Goal: Download file/media

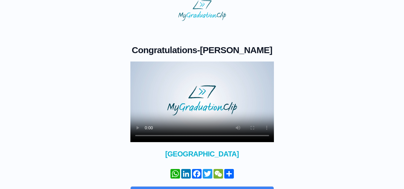
scroll to position [9, 0]
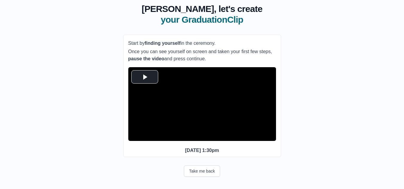
scroll to position [49, 0]
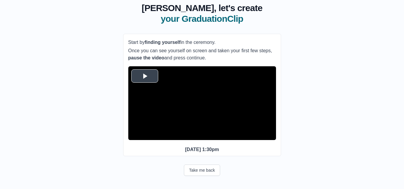
click at [145, 76] on span "Video Player" at bounding box center [145, 76] width 0 height 0
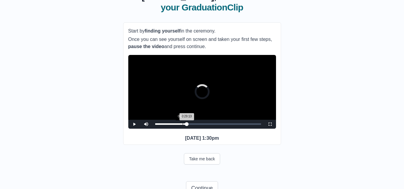
click at [183, 125] on div "0:25:23" at bounding box center [183, 123] width 0 height 1
click at [186, 129] on div "Loaded : 0% 0:28:59 0:25:54 Progress : 0%" at bounding box center [208, 124] width 112 height 9
click at [185, 125] on div "0:29:04 Progress : 0%" at bounding box center [170, 123] width 31 height 1
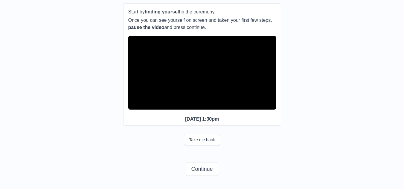
scroll to position [79, 0]
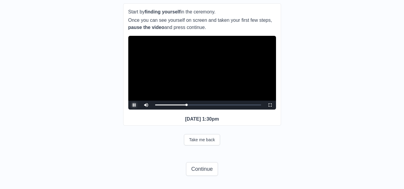
click at [134, 105] on span "Video Player" at bounding box center [134, 105] width 0 height 0
click at [186, 104] on div "0:28:26 Progress : 0%" at bounding box center [170, 104] width 31 height 1
click at [134, 105] on span "Video Player" at bounding box center [134, 105] width 0 height 0
click at [200, 170] on button "Continue" at bounding box center [202, 169] width 32 height 14
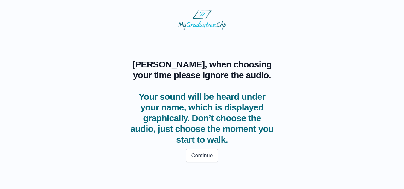
scroll to position [0, 0]
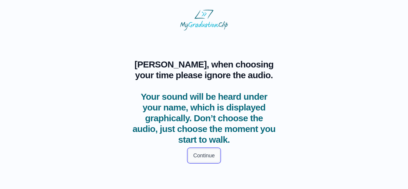
click at [210, 157] on button "Continue" at bounding box center [204, 156] width 32 height 14
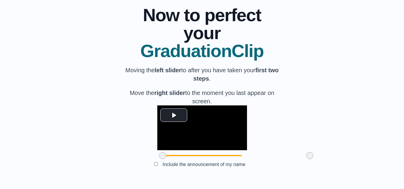
scroll to position [78, 0]
click at [174, 115] on span "Video Player" at bounding box center [174, 115] width 0 height 0
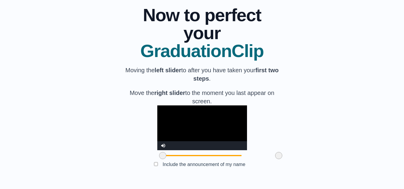
drag, startPoint x: 276, startPoint y: 156, endPoint x: 245, endPoint y: 155, distance: 31.1
click at [275, 155] on span at bounding box center [278, 155] width 7 height 7
drag, startPoint x: 244, startPoint y: 156, endPoint x: 175, endPoint y: 151, distance: 69.8
click at [204, 151] on div at bounding box center [209, 155] width 11 height 11
click at [163, 141] on span "Video Player" at bounding box center [163, 141] width 0 height 0
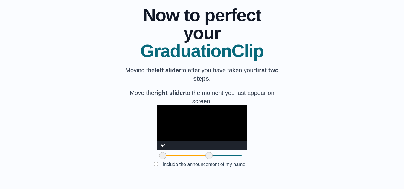
click at [192, 112] on video "Video Player" at bounding box center [202, 128] width 90 height 45
click at [163, 141] on span "Video Player" at bounding box center [163, 141] width 0 height 0
click at [174, 123] on video "Video Player" at bounding box center [202, 128] width 90 height 45
drag, startPoint x: 129, startPoint y: 154, endPoint x: 161, endPoint y: 150, distance: 32.5
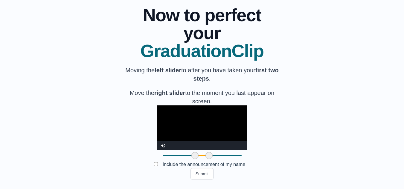
click at [161, 150] on div "**********" at bounding box center [202, 134] width 90 height 56
drag, startPoint x: 174, startPoint y: 157, endPoint x: 240, endPoint y: 153, distance: 66.5
click at [272, 153] on span at bounding box center [275, 155] width 7 height 7
click at [186, 106] on video "Video Player" at bounding box center [202, 128] width 90 height 45
drag, startPoint x: 240, startPoint y: 155, endPoint x: 236, endPoint y: 155, distance: 3.9
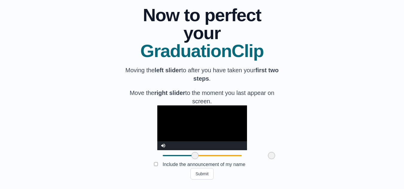
click at [268, 155] on span at bounding box center [271, 155] width 7 height 7
click at [173, 106] on video "Video Player" at bounding box center [202, 128] width 90 height 45
drag, startPoint x: 239, startPoint y: 155, endPoint x: 235, endPoint y: 155, distance: 3.9
click at [264, 155] on span at bounding box center [267, 155] width 7 height 7
click at [191, 156] on span at bounding box center [194, 155] width 7 height 7
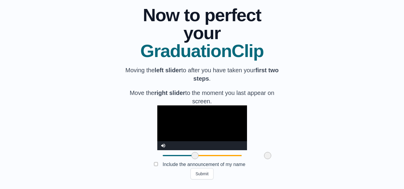
click at [191, 154] on span at bounding box center [194, 155] width 7 height 7
click at [166, 106] on video "Video Player" at bounding box center [202, 128] width 90 height 45
click at [191, 155] on span at bounding box center [194, 155] width 7 height 7
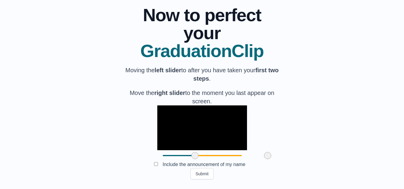
click at [163, 156] on div at bounding box center [202, 155] width 79 height 1
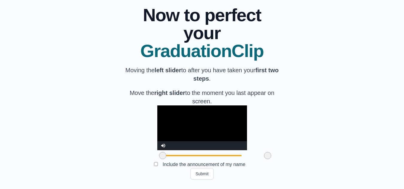
drag, startPoint x: 161, startPoint y: 156, endPoint x: 128, endPoint y: 155, distance: 33.5
click at [159, 155] on span at bounding box center [162, 155] width 7 height 7
click at [160, 120] on video "Video Player" at bounding box center [202, 128] width 90 height 45
drag, startPoint x: 129, startPoint y: 155, endPoint x: 159, endPoint y: 149, distance: 30.5
click at [159, 149] on div "**********" at bounding box center [202, 134] width 90 height 56
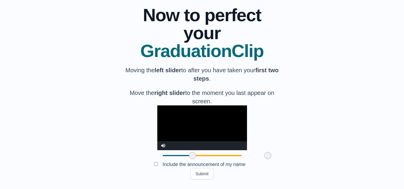
click at [159, 114] on video "Video Player" at bounding box center [202, 128] width 90 height 45
drag, startPoint x: 233, startPoint y: 155, endPoint x: 238, endPoint y: 152, distance: 5.7
click at [267, 152] on div at bounding box center [272, 155] width 11 height 11
click at [157, 114] on video "Video Player" at bounding box center [202, 128] width 90 height 45
click at [157, 106] on video "Video Player" at bounding box center [202, 128] width 90 height 45
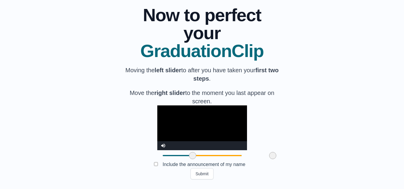
click at [189, 157] on span at bounding box center [192, 155] width 7 height 7
click at [157, 106] on video "Video Player" at bounding box center [202, 128] width 90 height 45
drag, startPoint x: 158, startPoint y: 154, endPoint x: 154, endPoint y: 154, distance: 4.5
click at [184, 154] on span at bounding box center [187, 155] width 7 height 7
click at [157, 106] on video "Video Player" at bounding box center [202, 128] width 90 height 45
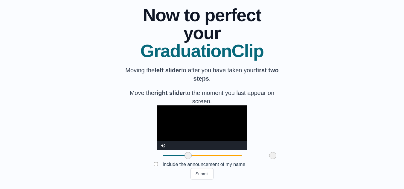
click at [226, 156] on span at bounding box center [230, 155] width 85 height 1
drag, startPoint x: 239, startPoint y: 154, endPoint x: 252, endPoint y: 153, distance: 13.2
click at [282, 153] on span at bounding box center [285, 155] width 7 height 7
click at [157, 121] on video "Video Player" at bounding box center [202, 128] width 90 height 45
click at [184, 153] on span at bounding box center [187, 155] width 7 height 7
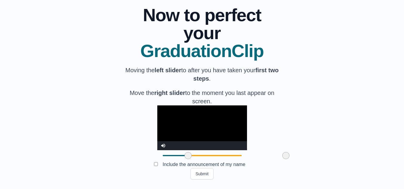
click at [157, 106] on video "Video Player" at bounding box center [202, 128] width 90 height 45
click at [184, 155] on span at bounding box center [187, 155] width 7 height 7
click at [177, 118] on video "Video Player" at bounding box center [202, 128] width 90 height 45
click at [184, 155] on span at bounding box center [187, 155] width 7 height 7
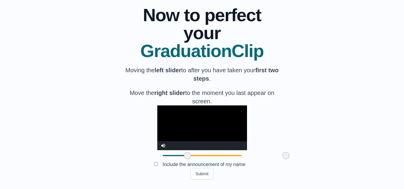
click at [184, 155] on span at bounding box center [187, 155] width 7 height 7
drag, startPoint x: 154, startPoint y: 155, endPoint x: 160, endPoint y: 156, distance: 5.9
click at [189, 156] on span at bounding box center [192, 155] width 7 height 7
click at [157, 112] on video "Video Player" at bounding box center [202, 128] width 90 height 45
click at [177, 106] on video "Video Player" at bounding box center [202, 128] width 90 height 45
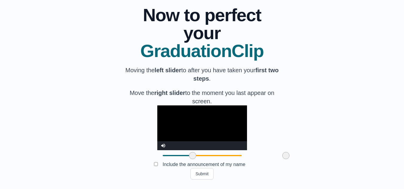
click at [189, 154] on span at bounding box center [192, 155] width 7 height 7
click at [170, 109] on video "Video Player" at bounding box center [202, 128] width 90 height 45
click at [280, 155] on span at bounding box center [283, 155] width 7 height 7
click at [207, 175] on button "Submit" at bounding box center [201, 173] width 23 height 11
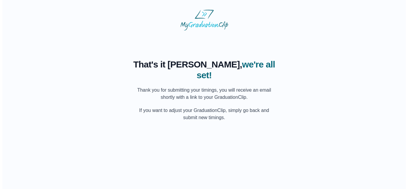
scroll to position [0, 0]
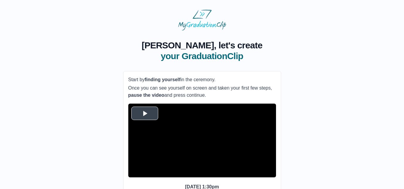
click at [145, 113] on span "Video Player" at bounding box center [145, 113] width 0 height 0
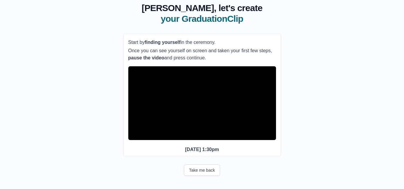
scroll to position [16, 0]
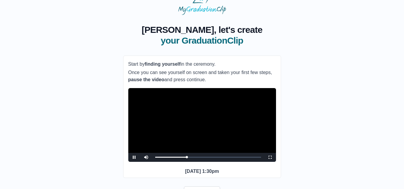
click at [163, 137] on video "Video Player" at bounding box center [202, 125] width 148 height 74
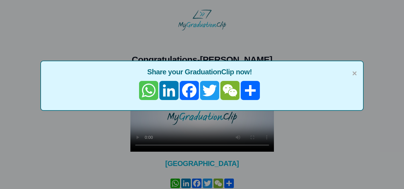
click at [150, 89] on link "WhatsApp" at bounding box center [148, 90] width 20 height 19
click at [148, 90] on link "WhatsApp" at bounding box center [148, 90] width 20 height 19
click at [354, 74] on span "×" at bounding box center [354, 73] width 5 height 13
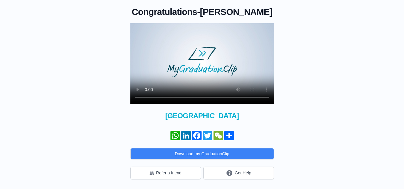
scroll to position [59, 0]
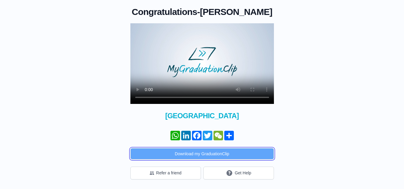
click at [206, 155] on button "Download my GraduationClip" at bounding box center [201, 153] width 143 height 11
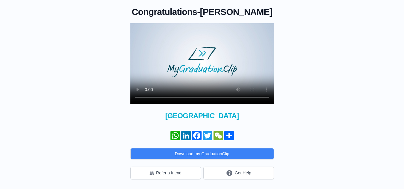
click at [392, 57] on div "Congratulations - Rajesh Baraili × Share your GraduationClip now! WhatsApp Link…" at bounding box center [202, 81] width 385 height 197
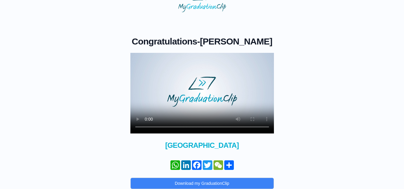
scroll to position [0, 0]
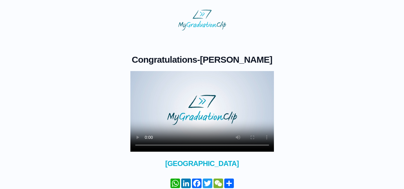
click at [211, 114] on video at bounding box center [201, 111] width 143 height 81
